Goal: Task Accomplishment & Management: Use online tool/utility

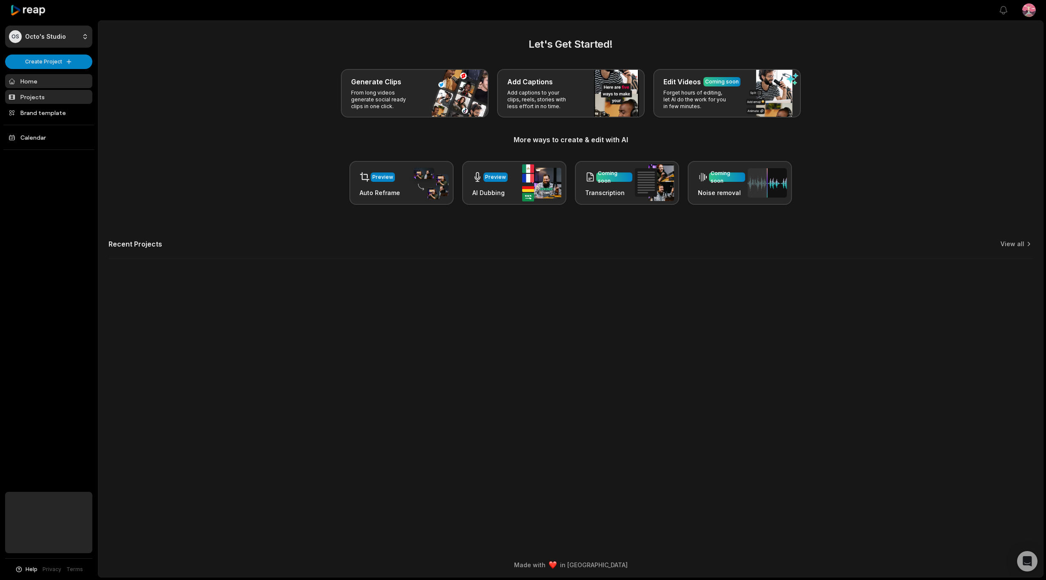
click at [31, 100] on link "Projects" at bounding box center [48, 97] width 87 height 14
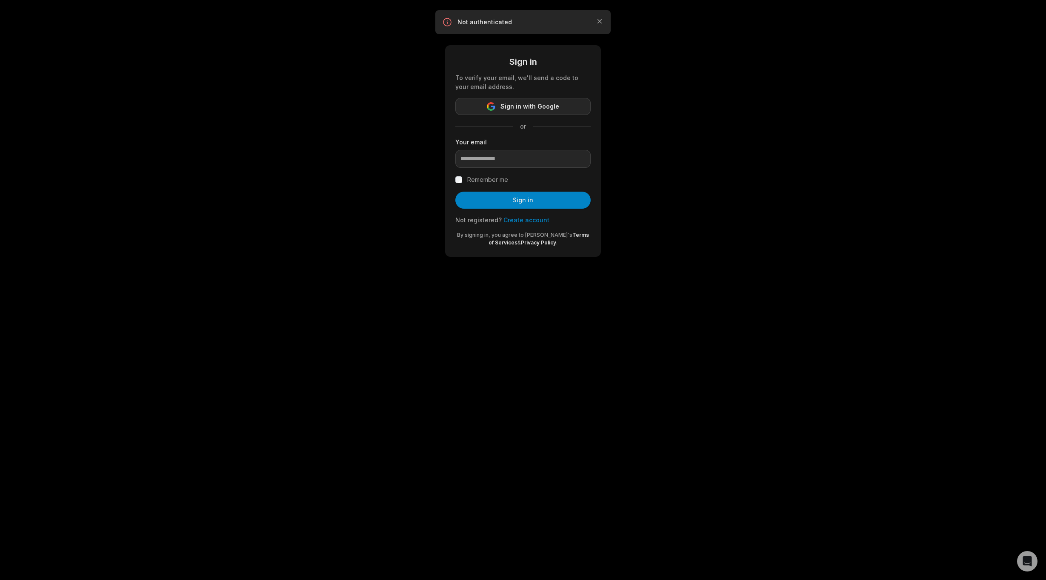
click at [526, 109] on span "Sign in with Google" at bounding box center [529, 106] width 59 height 10
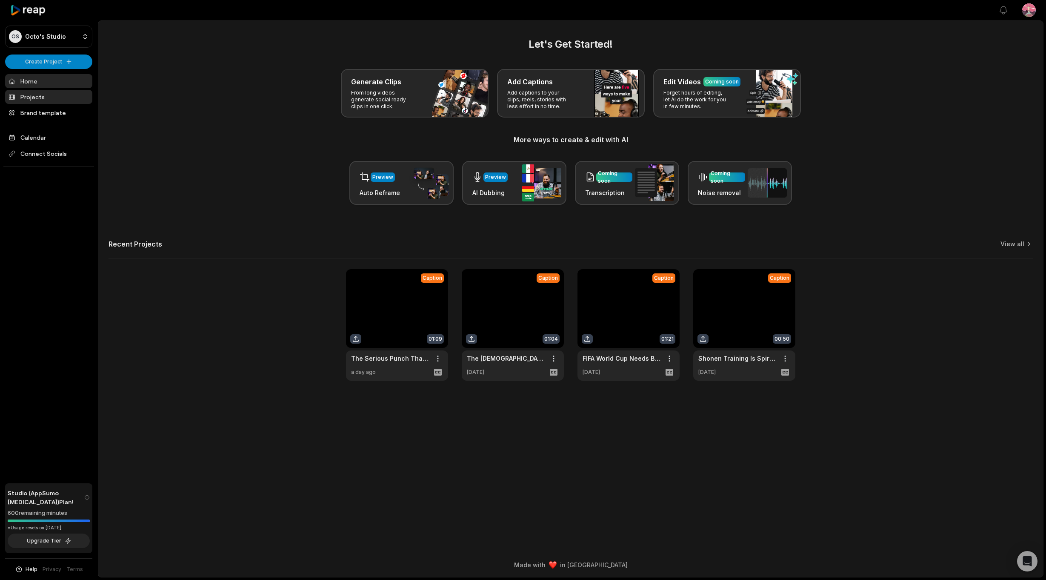
click at [34, 100] on link "Projects" at bounding box center [48, 97] width 87 height 14
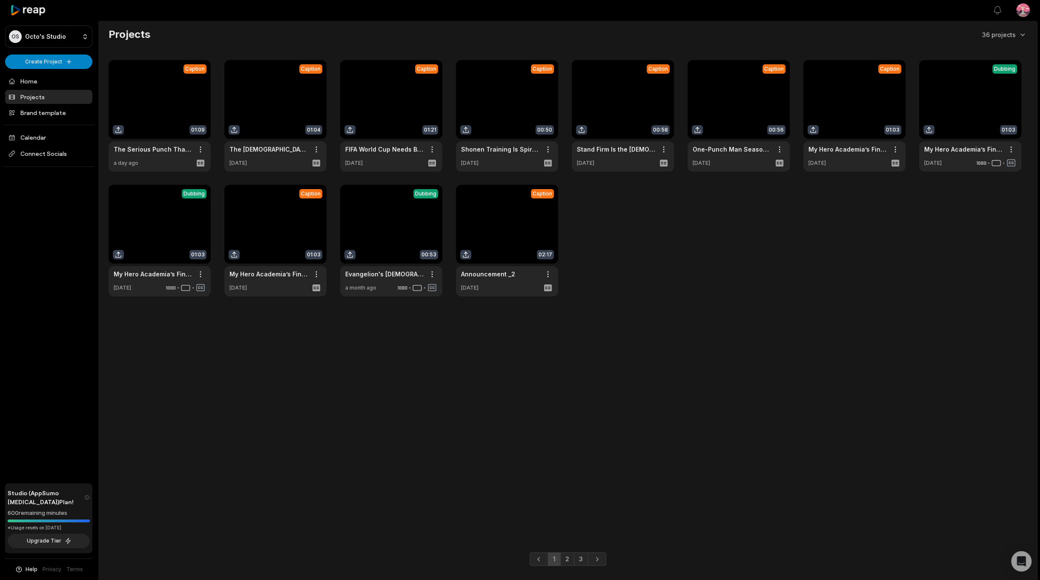
click at [514, 237] on link at bounding box center [507, 240] width 102 height 111
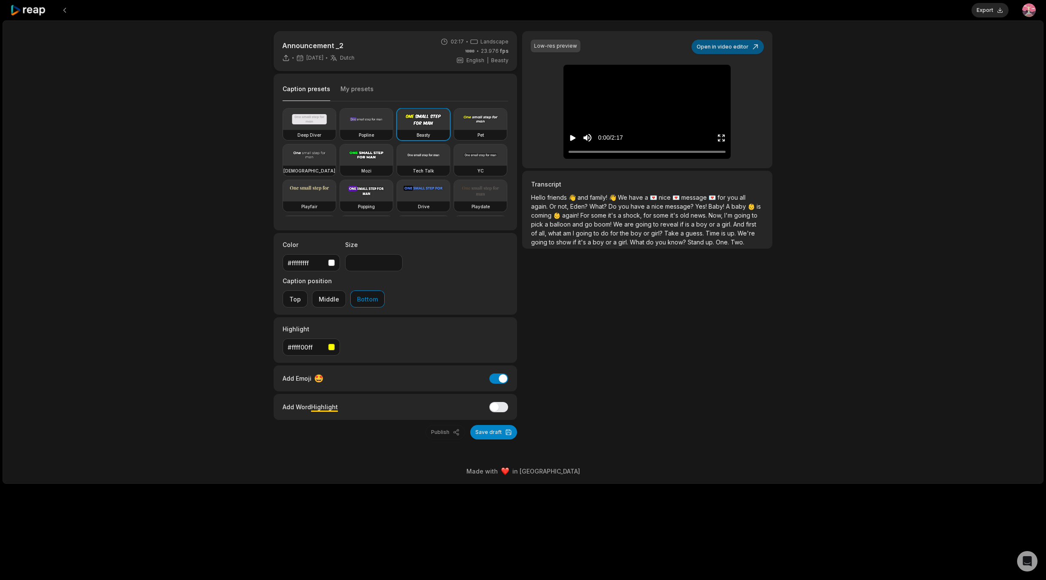
click at [727, 49] on button "Open in video editor" at bounding box center [727, 47] width 72 height 14
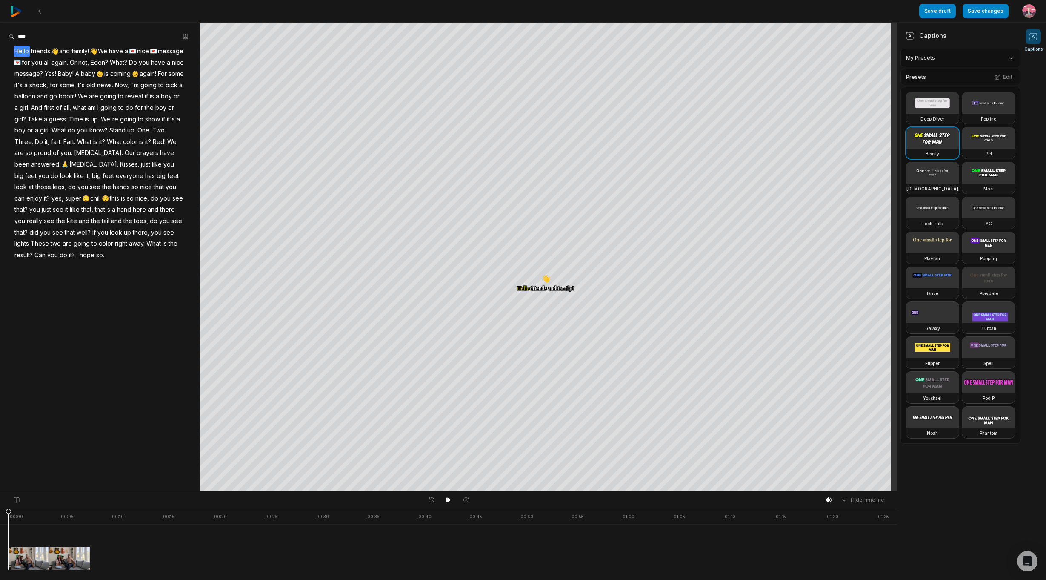
click at [43, 60] on span "you" at bounding box center [37, 62] width 12 height 11
click at [109, 58] on span "Eden?" at bounding box center [99, 62] width 19 height 11
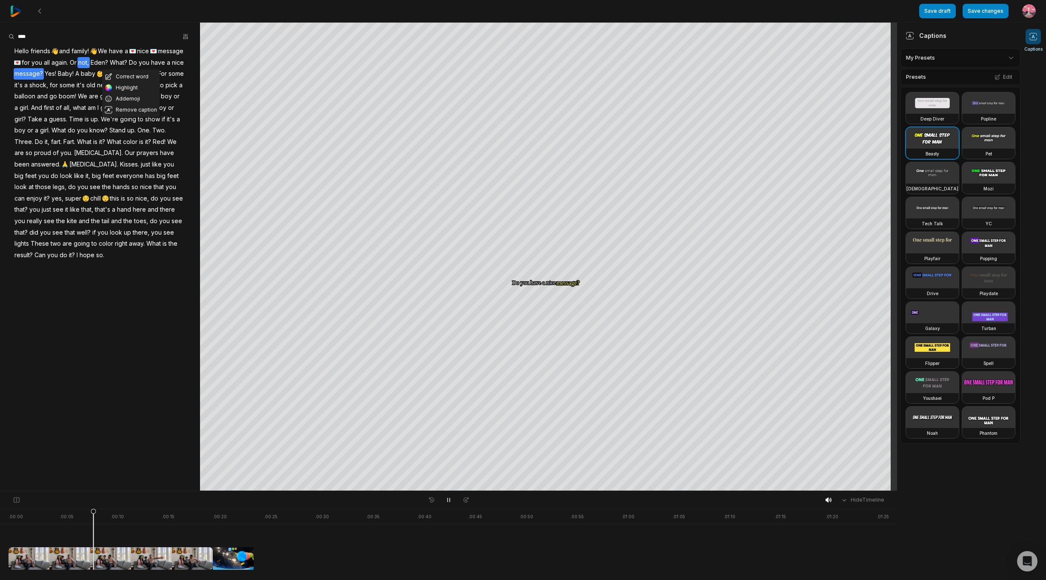
click at [171, 69] on span "nice" at bounding box center [178, 62] width 14 height 11
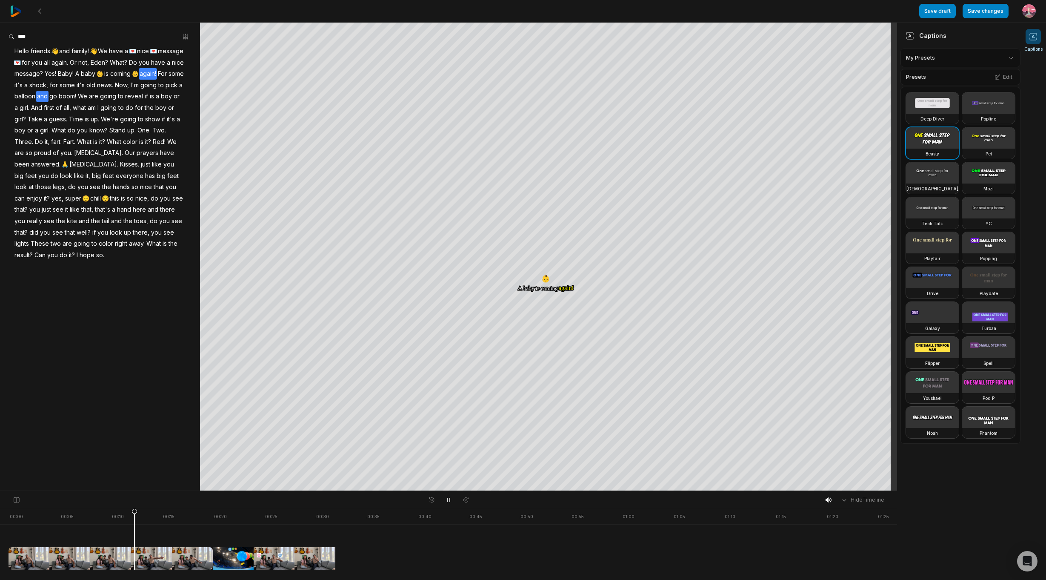
click at [49, 100] on span "and" at bounding box center [42, 96] width 12 height 11
click at [139, 80] on span "again!" at bounding box center [148, 73] width 18 height 11
click at [168, 80] on span "some" at bounding box center [176, 73] width 17 height 11
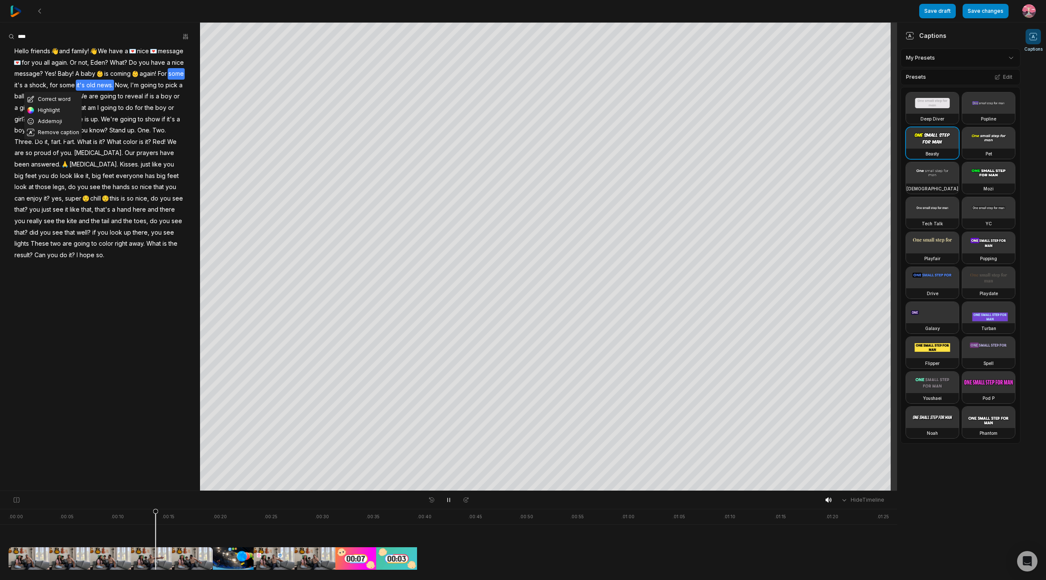
click at [60, 149] on span "of" at bounding box center [56, 152] width 8 height 11
click at [114, 87] on span "it's old news." at bounding box center [95, 85] width 38 height 11
